Goal: Check status: Check status

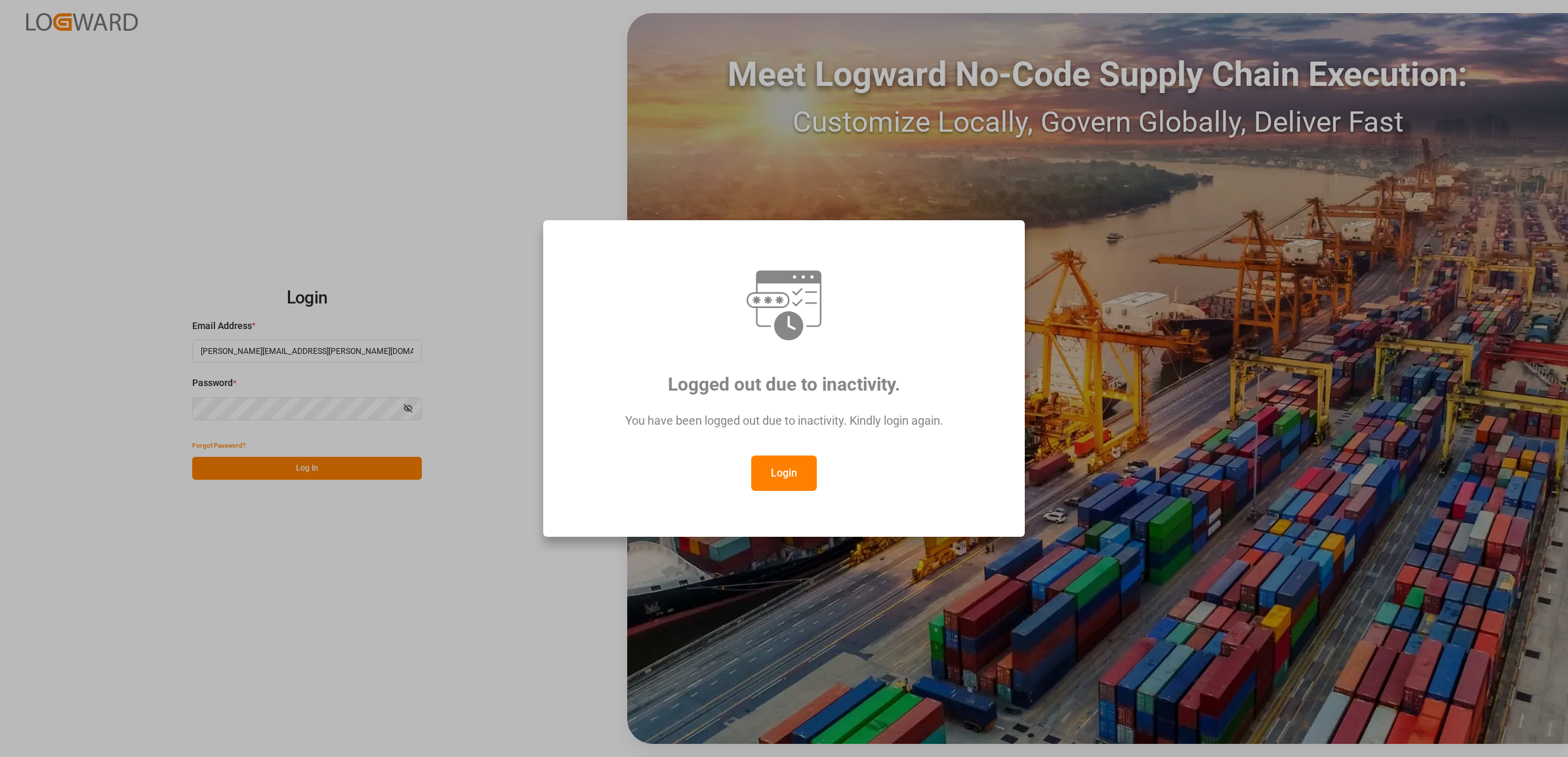
click at [765, 456] on button "Login" at bounding box center [783, 474] width 66 height 36
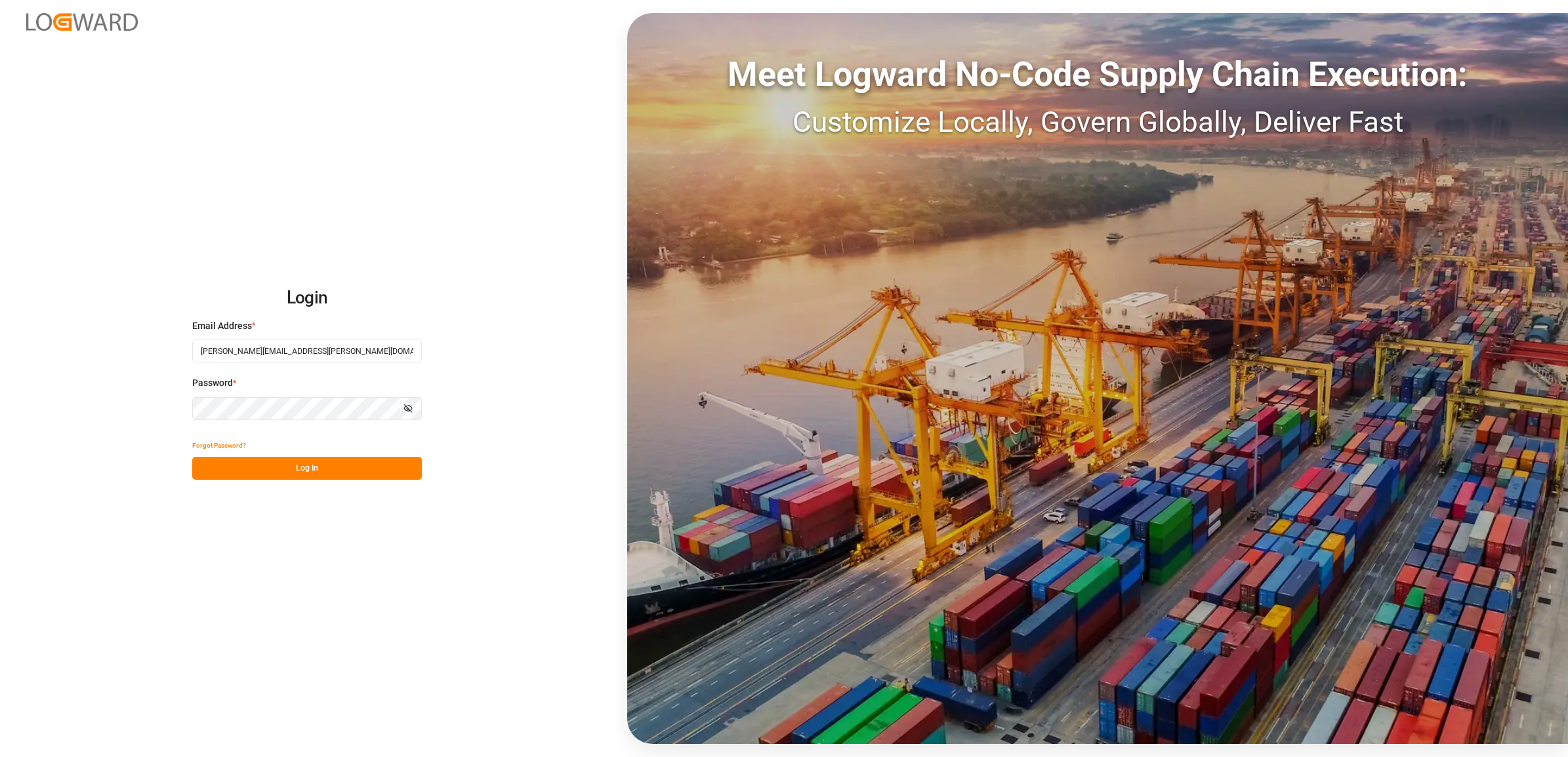
click at [289, 469] on button "Log In" at bounding box center [307, 468] width 229 height 23
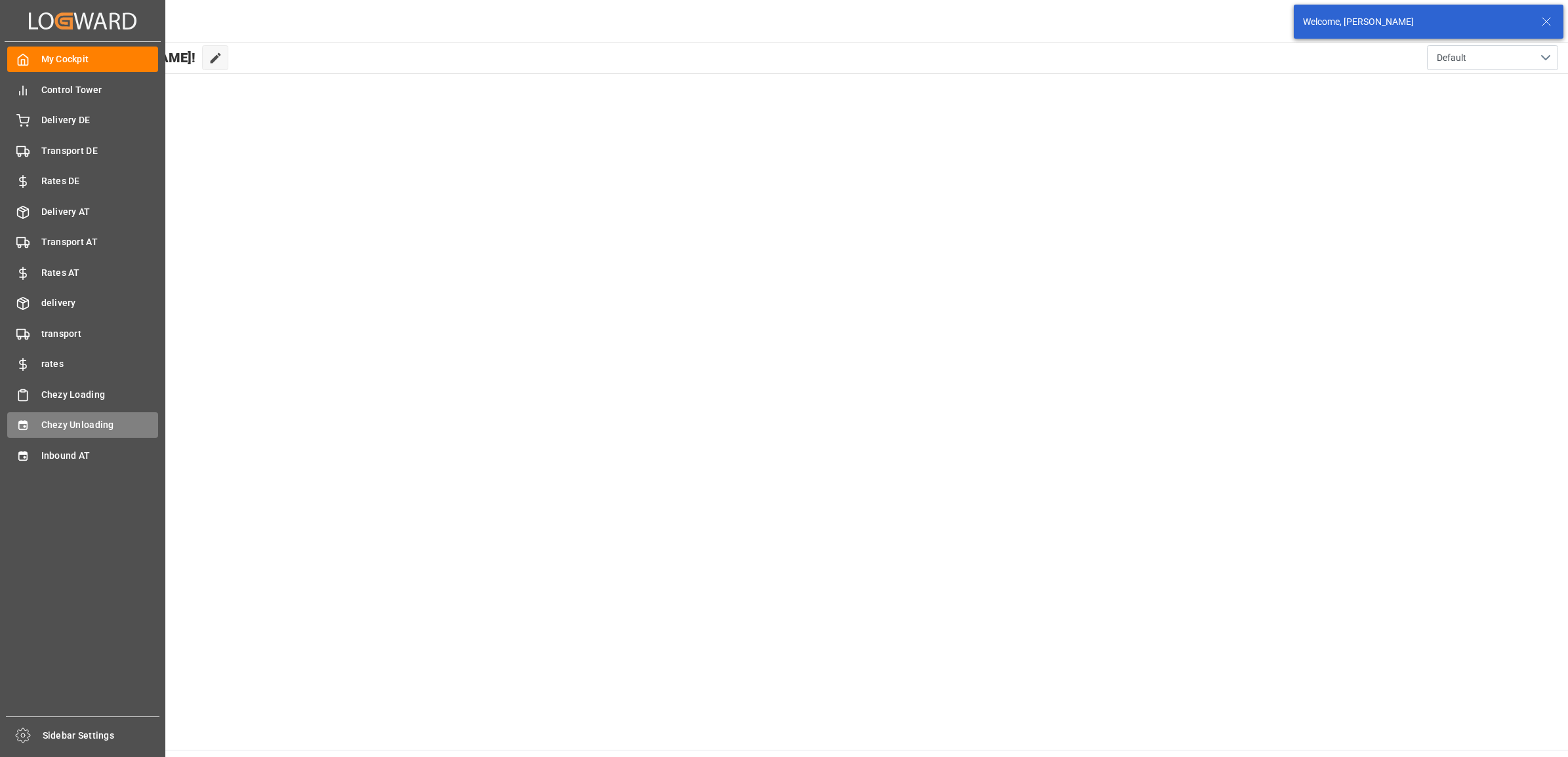
click at [18, 416] on div "Chezy Unloading Chezy Unloading" at bounding box center [82, 424] width 150 height 25
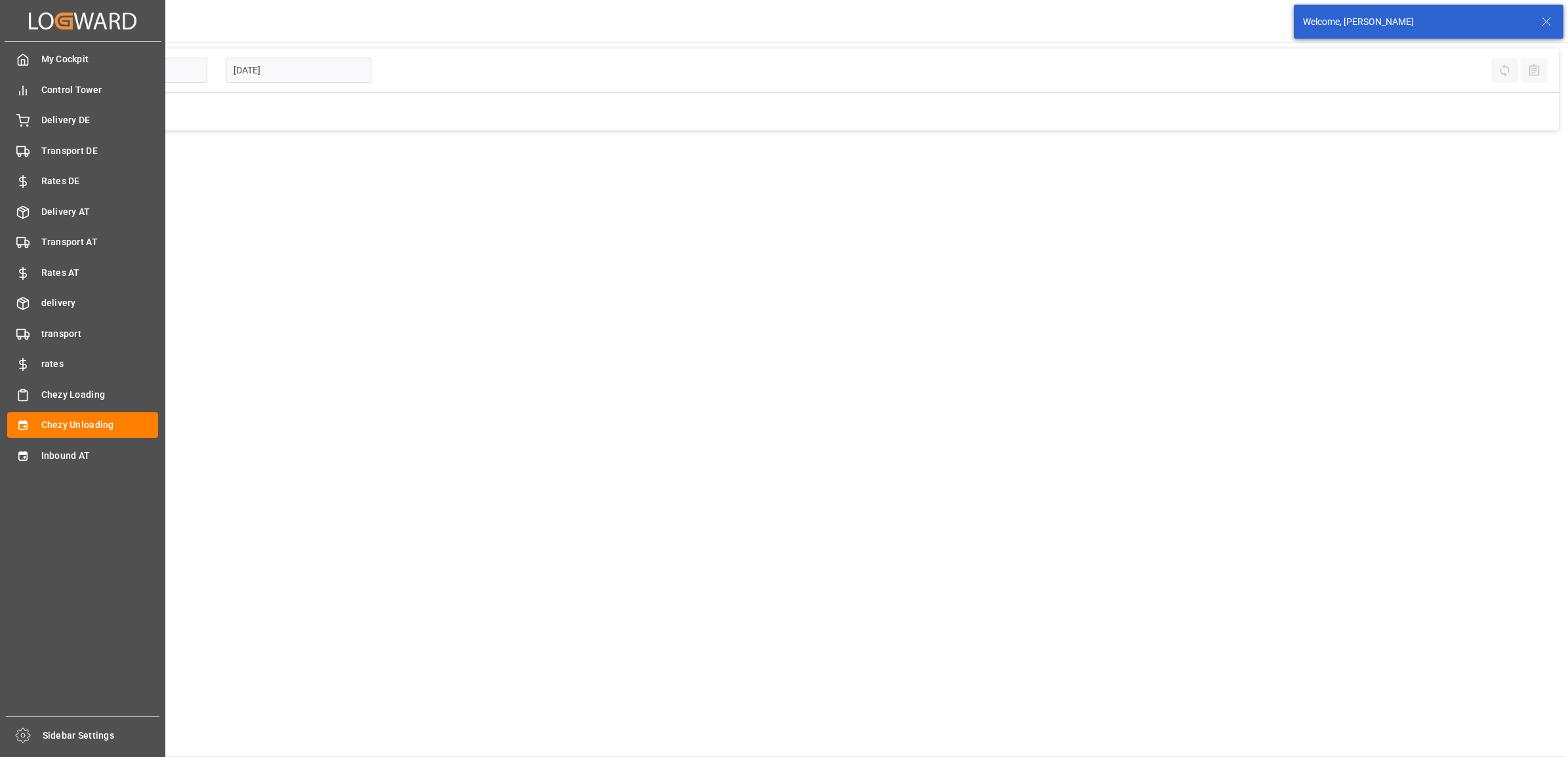
type input "Chezy Unloading"
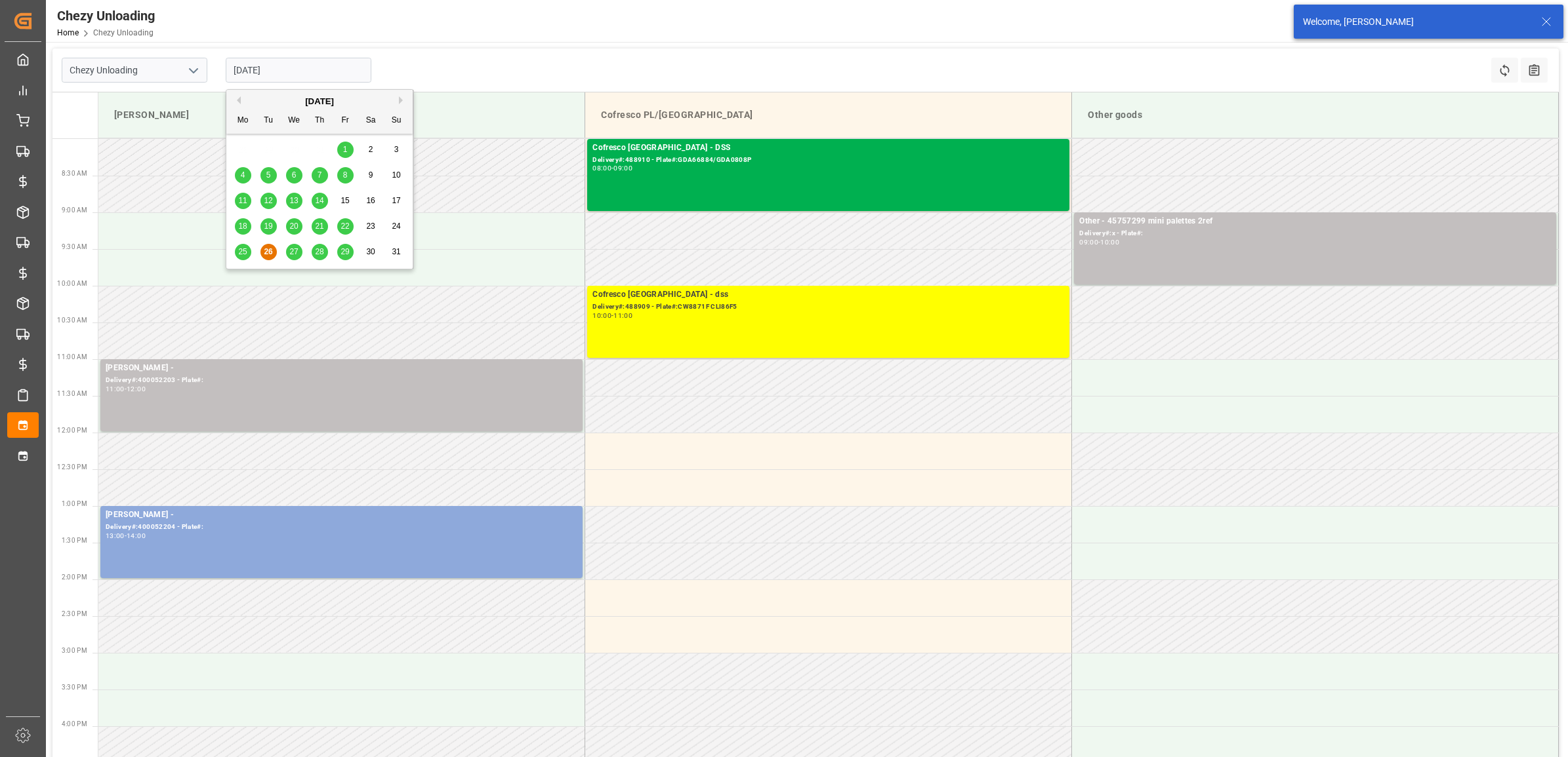
click at [303, 76] on input "[DATE]" at bounding box center [298, 70] width 146 height 25
drag, startPoint x: 319, startPoint y: 263, endPoint x: 319, endPoint y: 255, distance: 8.0
click at [319, 261] on div "25 26 27 28 29 30 31" at bounding box center [320, 251] width 179 height 25
click at [319, 255] on span "28" at bounding box center [319, 251] width 8 height 9
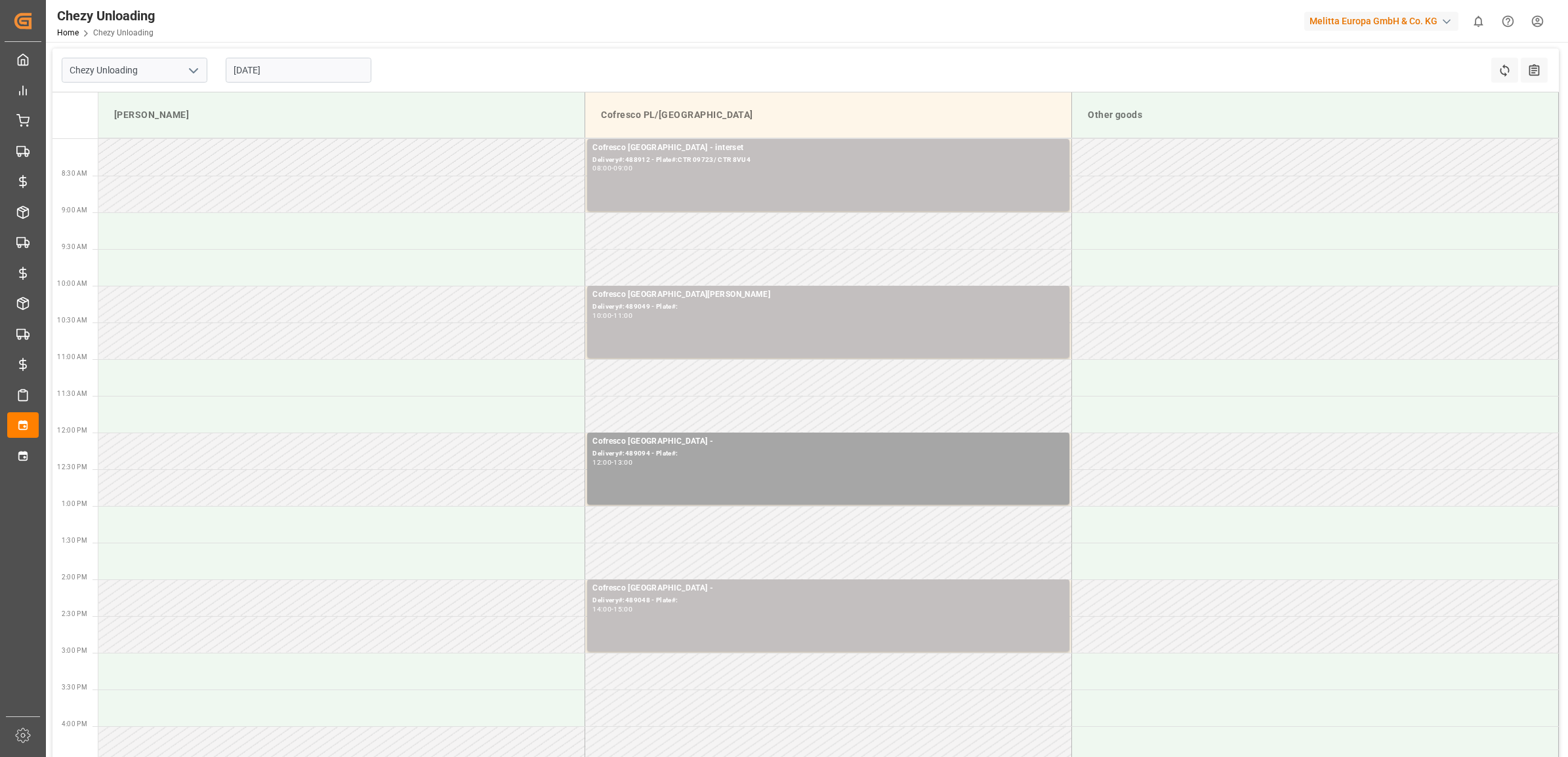
click at [293, 61] on input "[DATE]" at bounding box center [298, 70] width 146 height 25
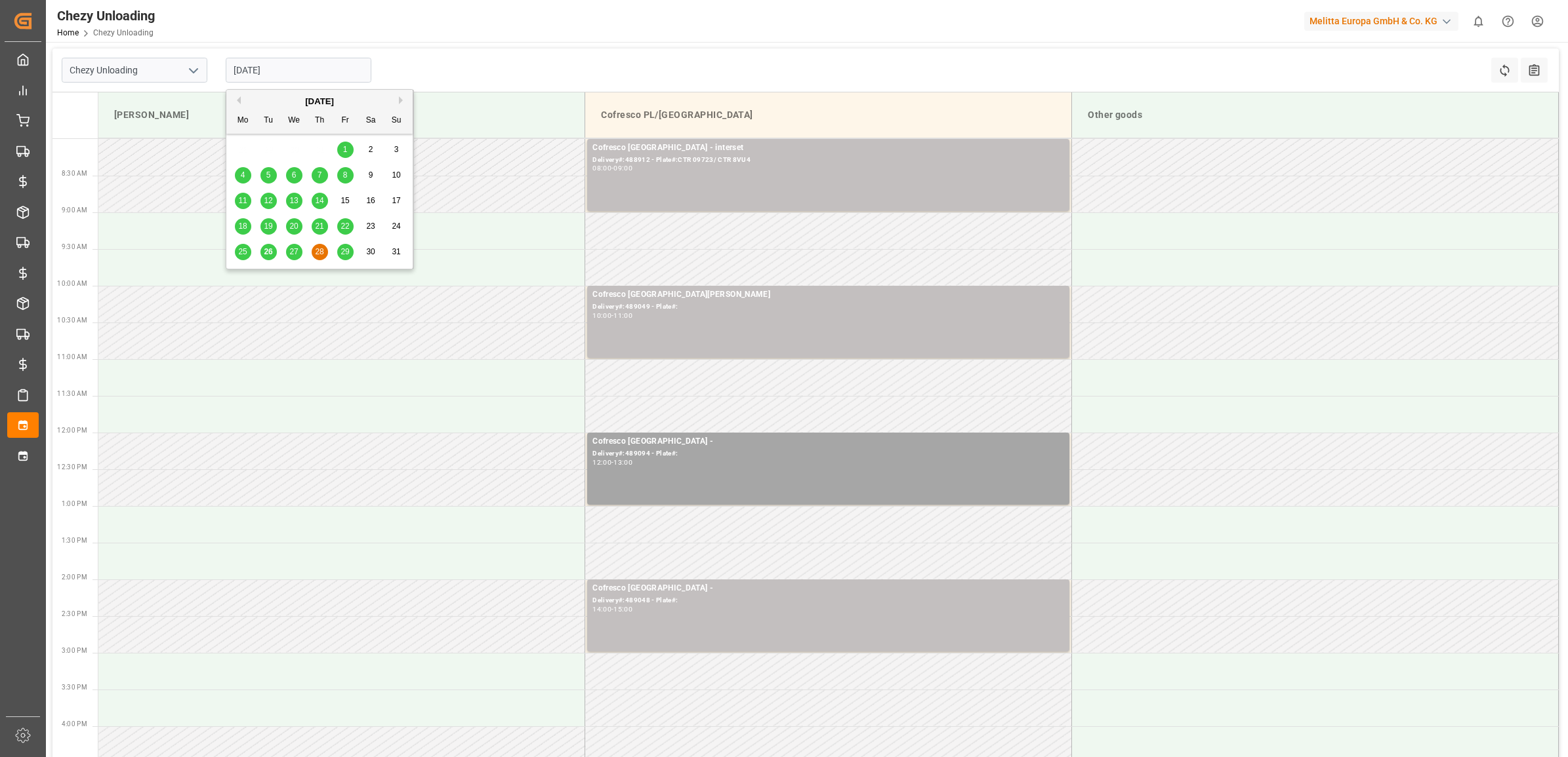
click at [341, 248] on span "29" at bounding box center [345, 251] width 8 height 9
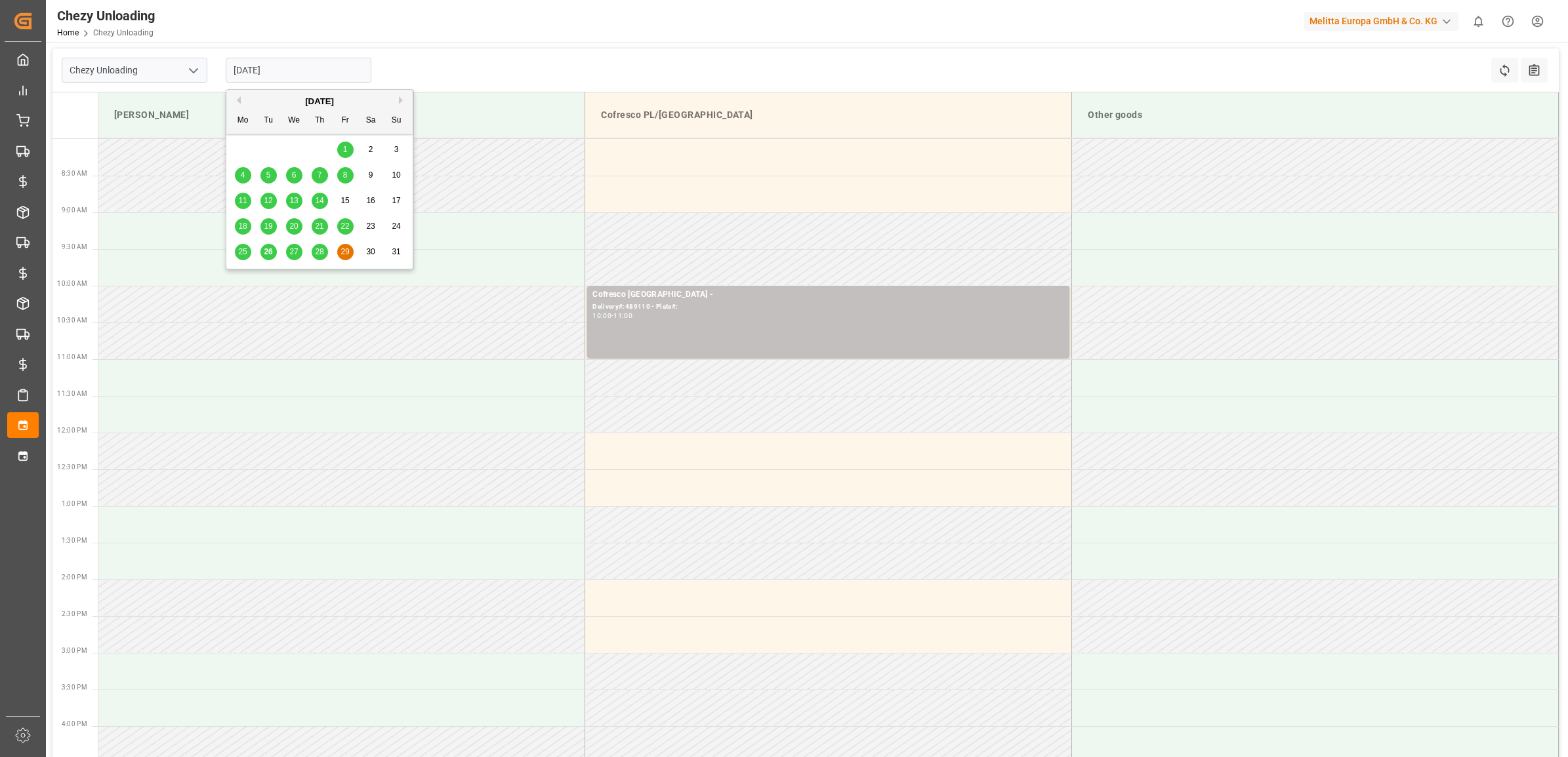
click at [320, 67] on input "[DATE]" at bounding box center [298, 70] width 146 height 25
click at [325, 254] on div "28" at bounding box center [320, 252] width 16 height 15
type input "[DATE]"
